Goal: Information Seeking & Learning: Learn about a topic

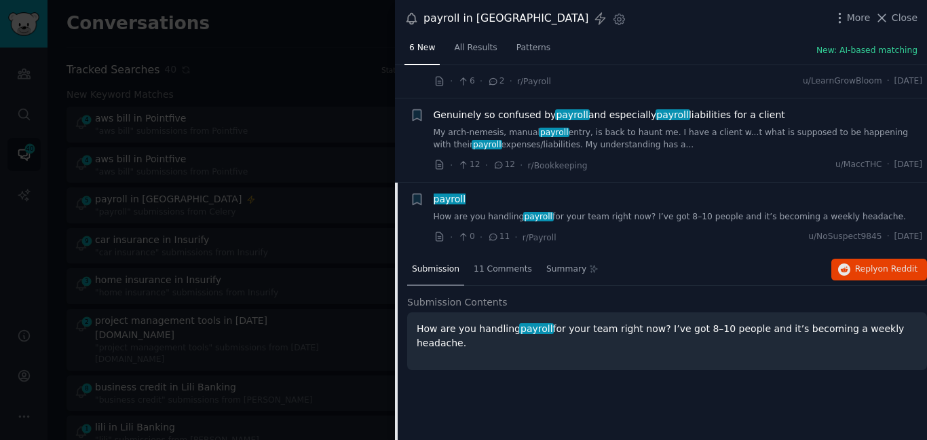
click at [445, 193] on span "payroll" at bounding box center [449, 198] width 35 height 11
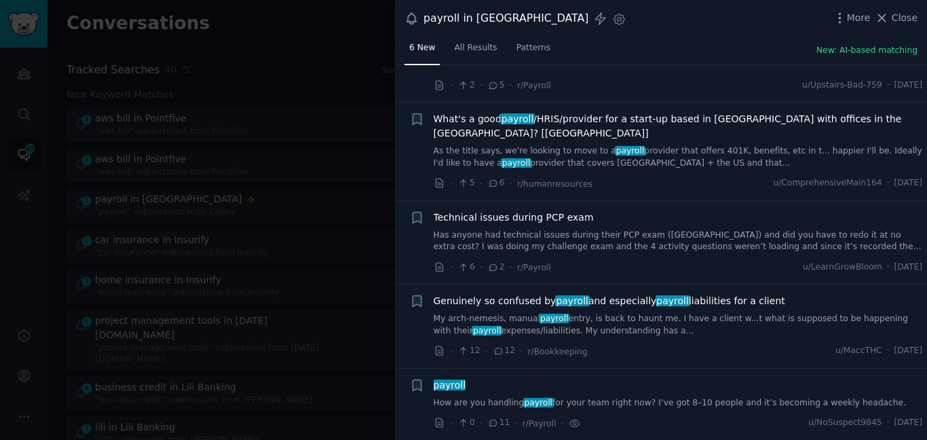
scroll to position [113, 0]
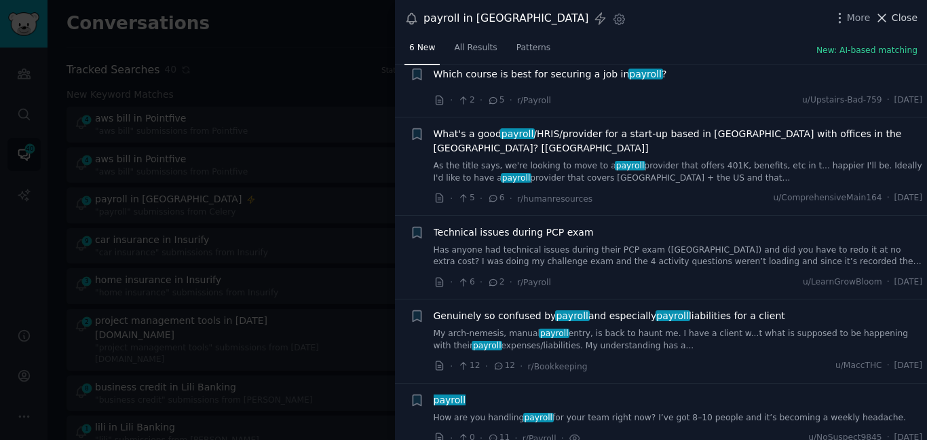
click at [886, 15] on icon at bounding box center [881, 18] width 14 height 14
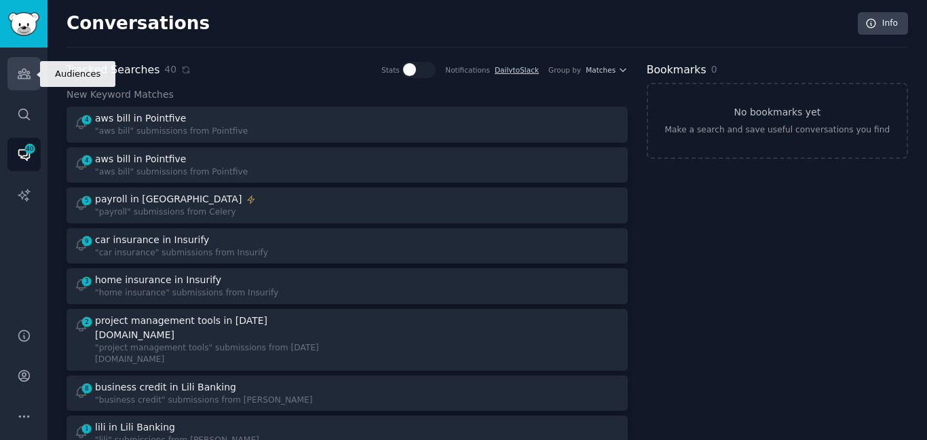
click at [25, 76] on icon "Sidebar" at bounding box center [24, 73] width 14 height 14
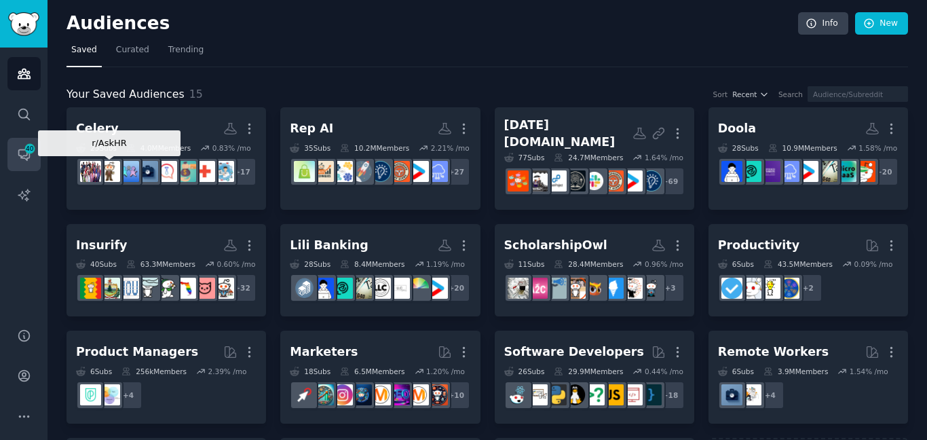
click at [34, 153] on span "40" at bounding box center [30, 148] width 12 height 9
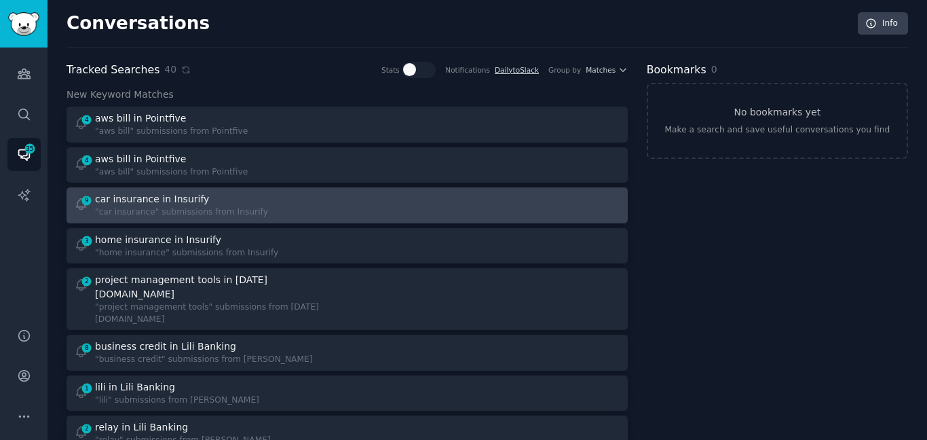
click at [228, 198] on div "car insurance in Insurify" at bounding box center [181, 199] width 173 height 14
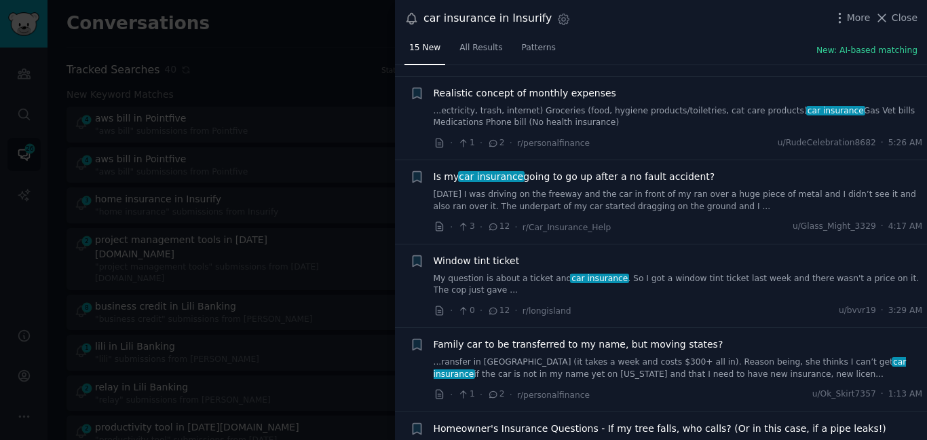
scroll to position [98, 0]
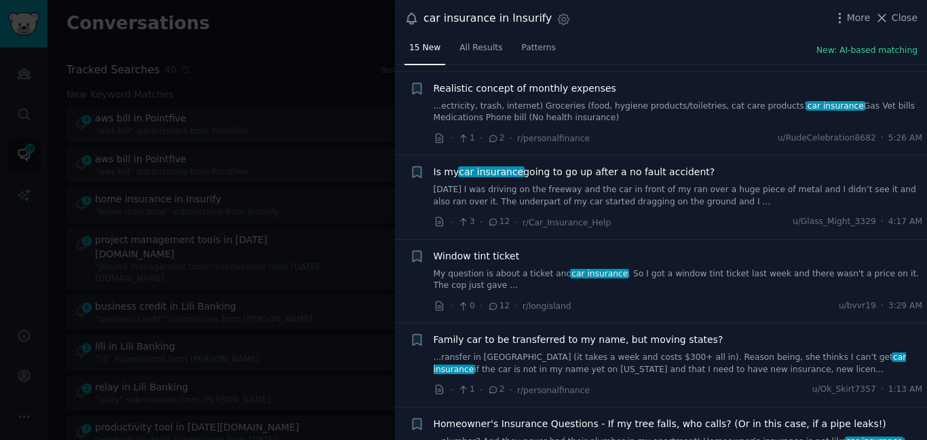
click at [653, 191] on link "Yesterday I was driving on the freeway and the car in front of my ran over a hu…" at bounding box center [678, 196] width 489 height 24
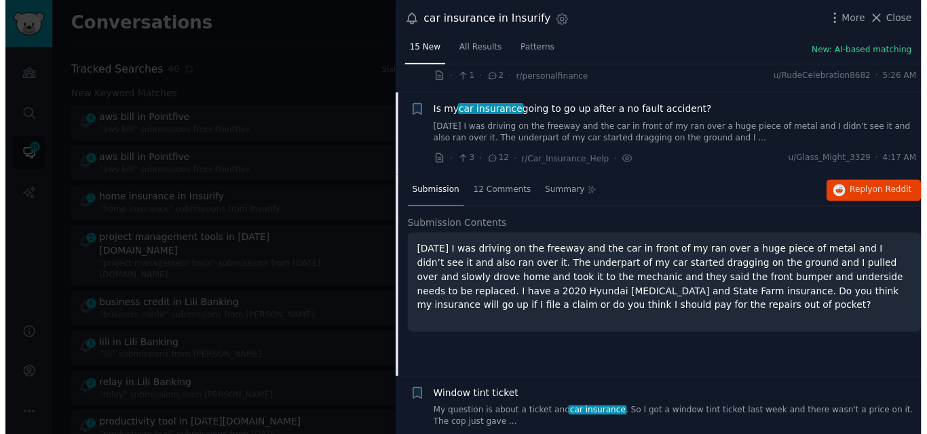
scroll to position [189, 0]
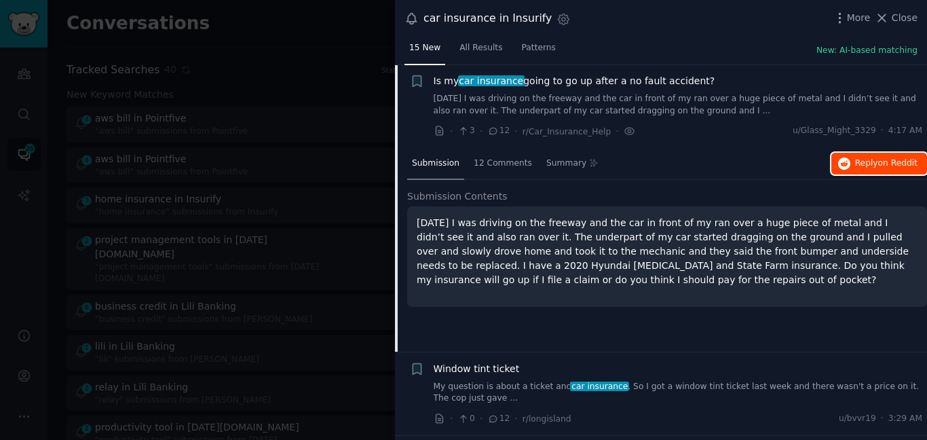
click at [861, 168] on span "Reply on Reddit" at bounding box center [886, 163] width 62 height 12
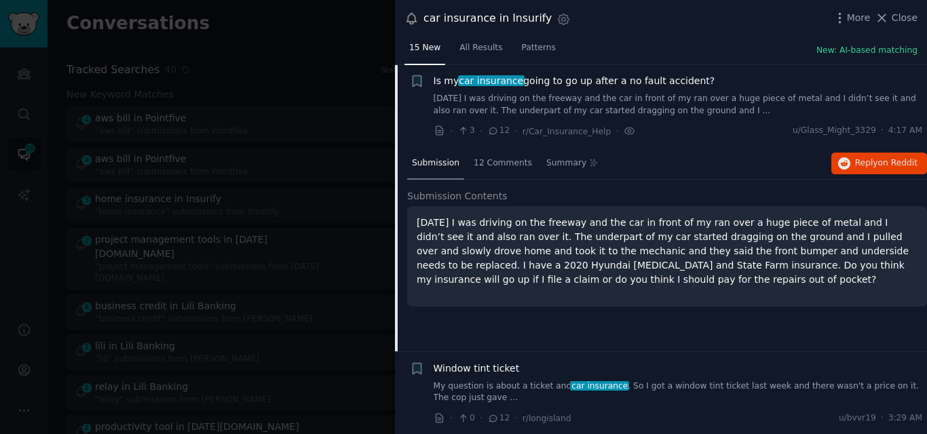
click at [510, 80] on span "car insurance" at bounding box center [491, 80] width 66 height 11
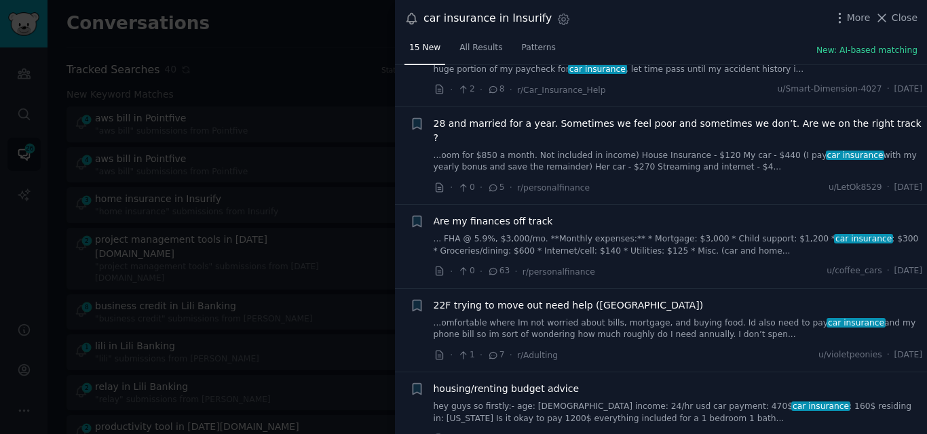
scroll to position [922, 0]
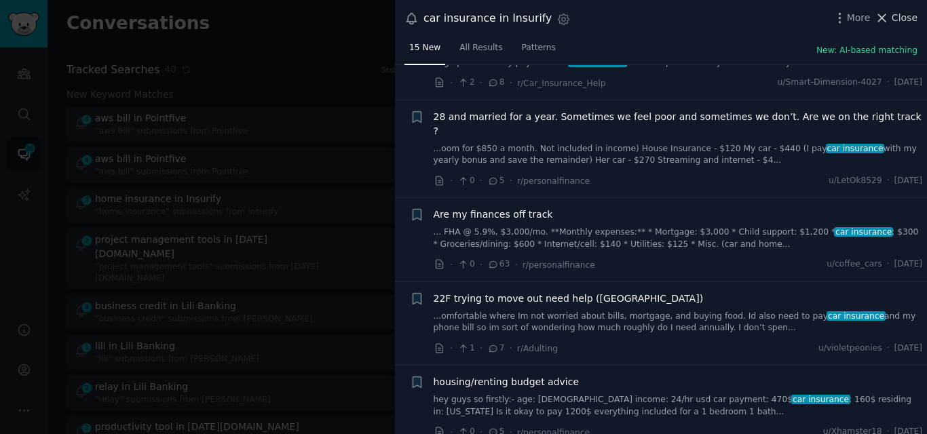
click at [893, 20] on button "Close" at bounding box center [895, 18] width 43 height 14
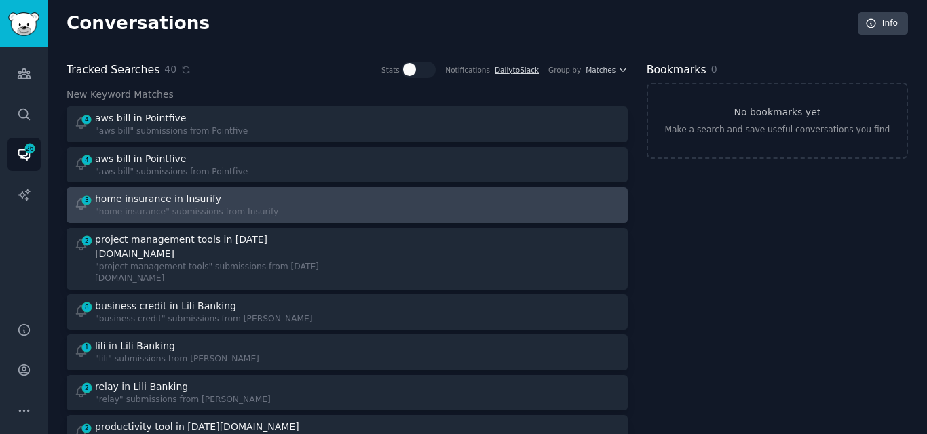
click at [204, 201] on div "home insurance in Insurify" at bounding box center [158, 199] width 126 height 14
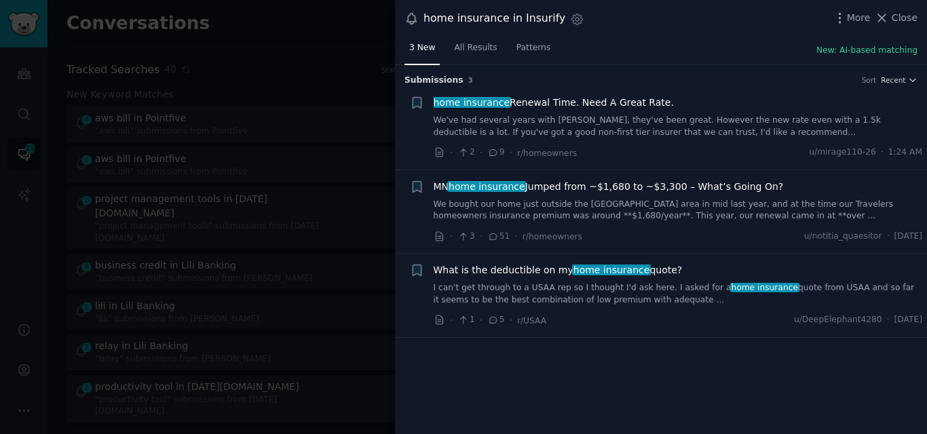
click at [548, 115] on link "We've had several years with Amica, they've been great. However the new rate ev…" at bounding box center [678, 127] width 489 height 24
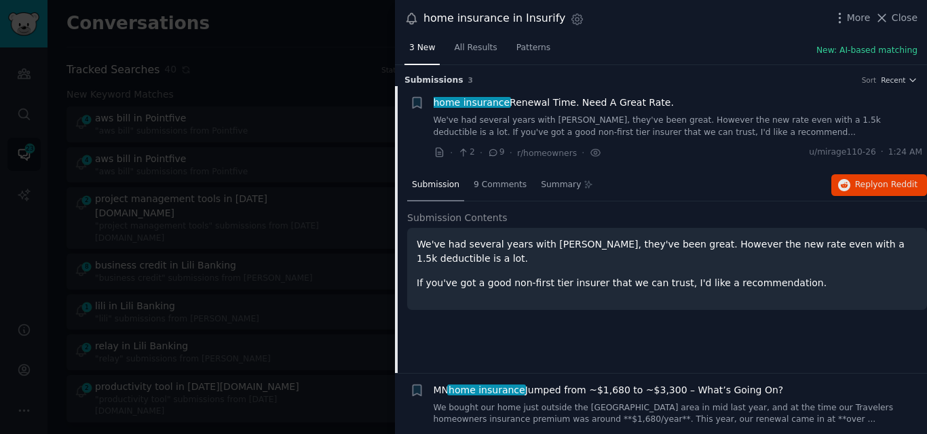
scroll to position [22, 0]
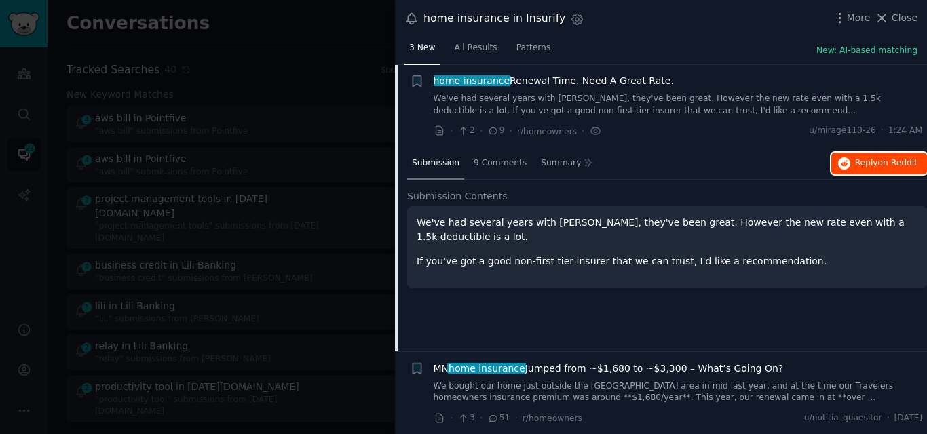
click at [849, 163] on icon "button" at bounding box center [844, 163] width 12 height 12
click at [508, 78] on span "home insurance Renewal Time. Need A Great Rate." at bounding box center [554, 81] width 240 height 14
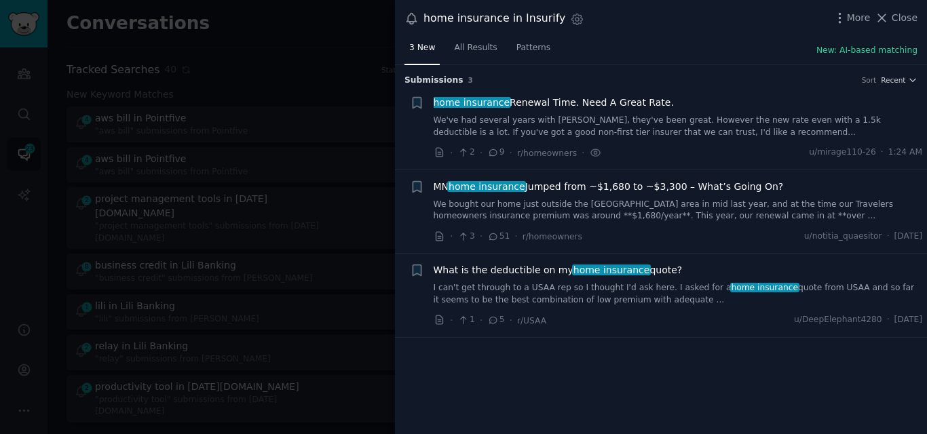
click at [522, 210] on link "We bought our home just outside the Twin Cities area in mid last year, and at t…" at bounding box center [678, 211] width 489 height 24
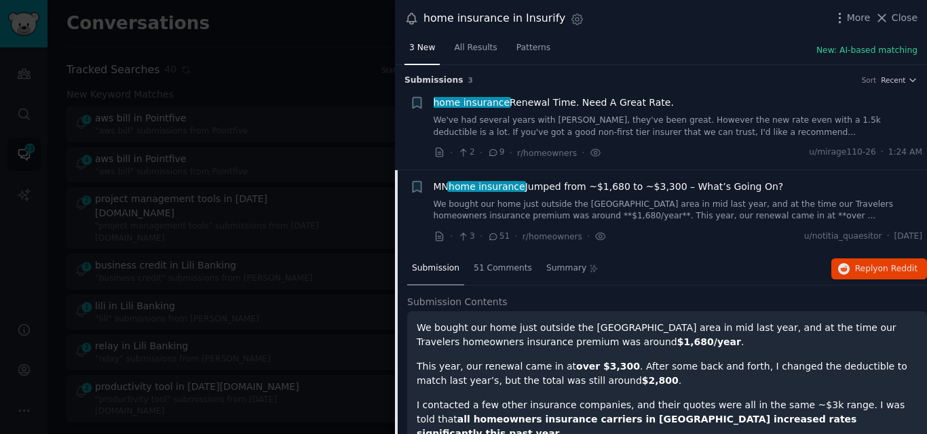
scroll to position [105, 0]
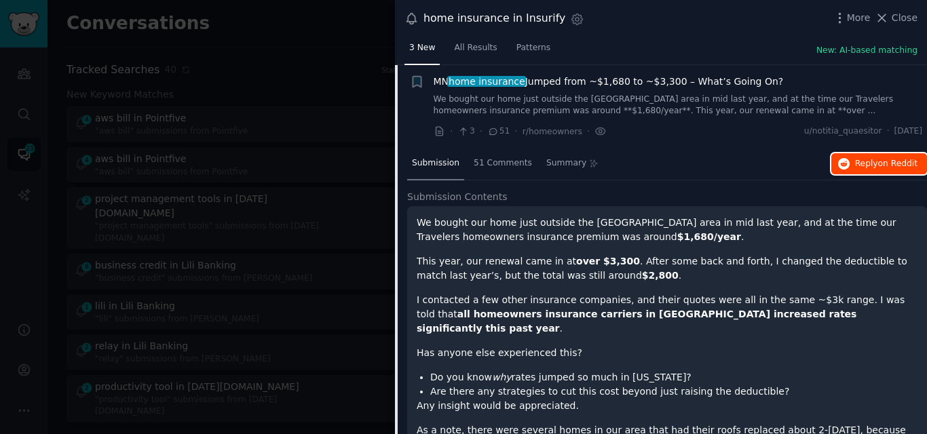
click at [844, 165] on icon "button" at bounding box center [844, 164] width 12 height 12
click at [448, 85] on span "MN home insurance Jumped from ~$1,680 to ~$3,300 – What’s Going On?" at bounding box center [609, 82] width 350 height 14
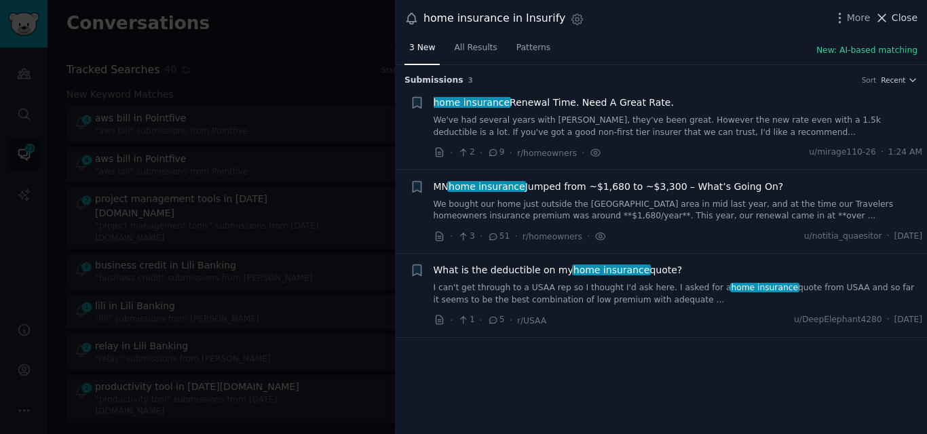
click at [912, 13] on span "Close" at bounding box center [904, 18] width 26 height 14
